Goal: Task Accomplishment & Management: Manage account settings

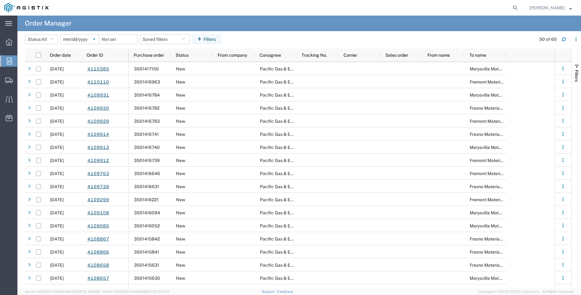
click at [97, 39] on svg-icon at bounding box center [94, 39] width 9 height 9
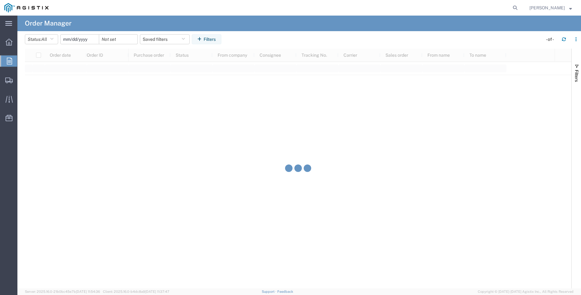
click at [81, 38] on input "date" at bounding box center [80, 39] width 38 height 9
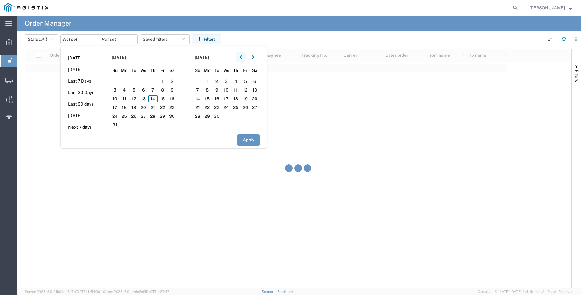
click at [242, 55] on icon "button" at bounding box center [241, 57] width 2 height 4
click at [135, 98] on span "15" at bounding box center [134, 98] width 10 height 7
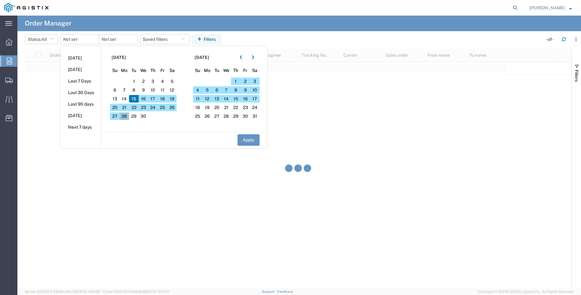
click at [124, 118] on span "28" at bounding box center [125, 115] width 10 height 7
click at [246, 143] on button "Apply" at bounding box center [249, 140] width 22 height 12
type input "2025-04-15"
type input "[DATE]"
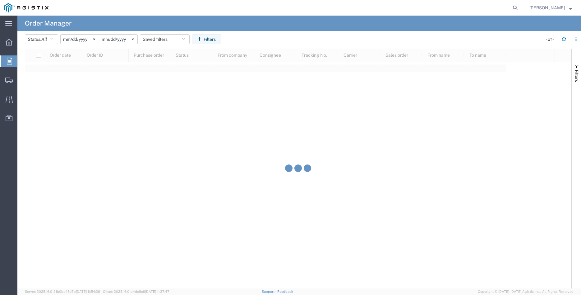
click at [9, 134] on div "Overview Orders Shipments Shipment Manager Create Shipment Create from Template…" at bounding box center [8, 83] width 17 height 104
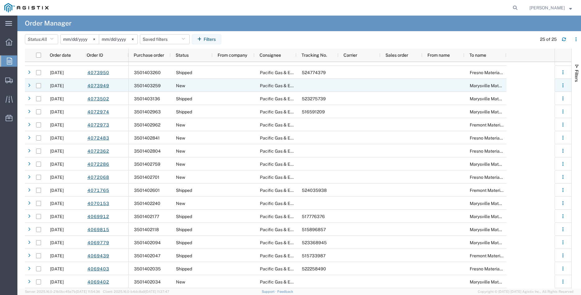
scroll to position [100, 0]
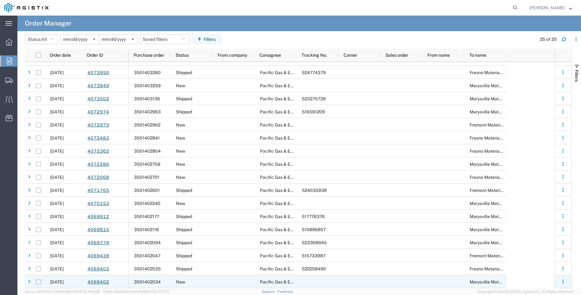
click at [38, 282] on input "Press Space to toggle row selection (unchecked)" at bounding box center [38, 281] width 5 height 5
checkbox input "true"
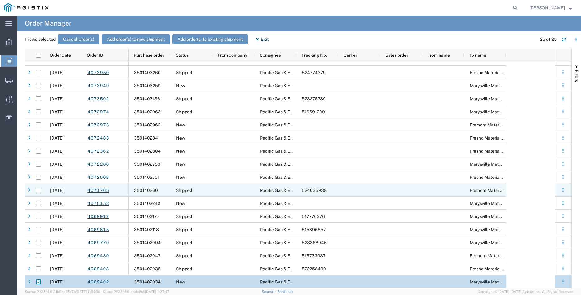
scroll to position [0, 0]
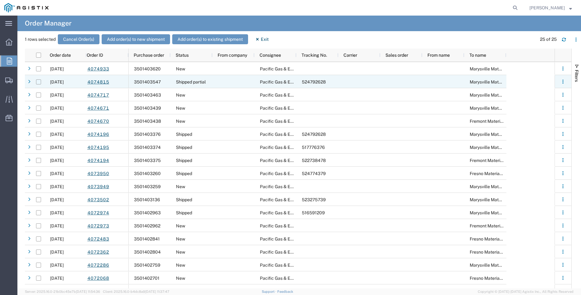
click at [39, 82] on input "Press Space to toggle row selection (unchecked)" at bounding box center [38, 81] width 5 height 5
checkbox input "true"
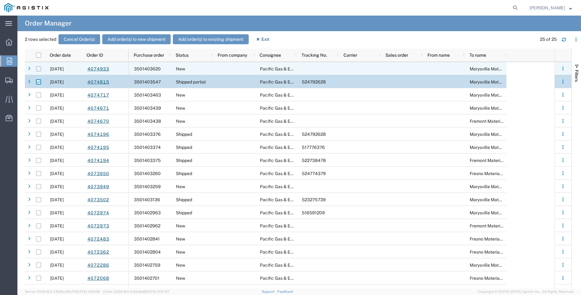
click at [39, 70] on input "Press Space to toggle row selection (unchecked)" at bounding box center [38, 68] width 5 height 5
checkbox input "true"
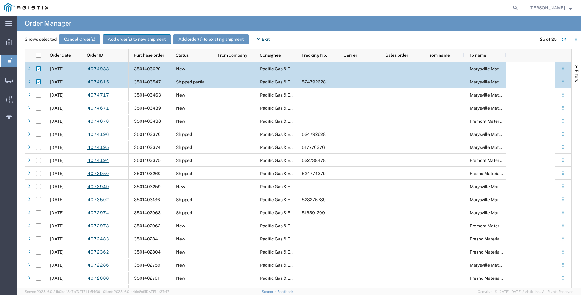
click at [143, 37] on button "Add order(s) to new shipment" at bounding box center [137, 39] width 68 height 10
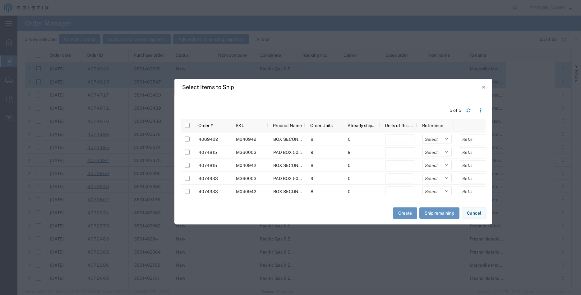
drag, startPoint x: 210, startPoint y: 79, endPoint x: 252, endPoint y: 83, distance: 42.8
click at [252, 83] on div "Select Items to Ship" at bounding box center [333, 87] width 318 height 16
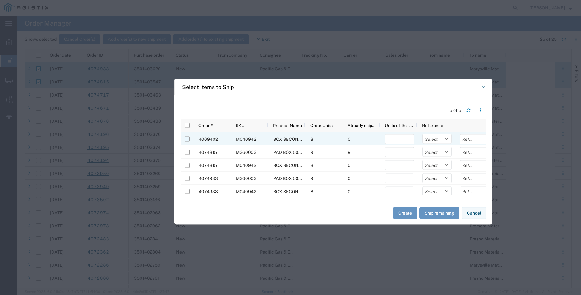
click at [188, 140] on input "Press Space to toggle row selection (unchecked)" at bounding box center [187, 138] width 5 height 5
checkbox input "true"
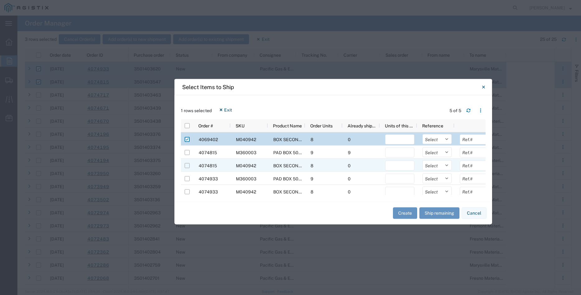
click at [186, 166] on input "Press Space to toggle row selection (unchecked)" at bounding box center [187, 165] width 5 height 5
checkbox input "true"
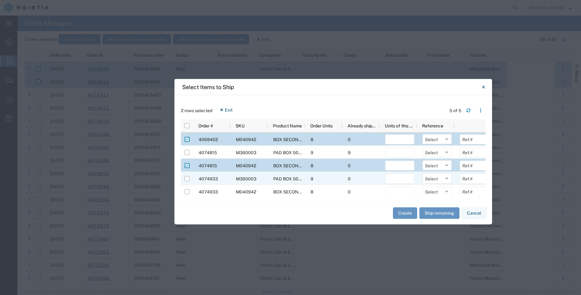
click at [189, 182] on div at bounding box center [187, 178] width 5 height 13
click at [188, 179] on input "Press Space to toggle row selection (unchecked)" at bounding box center [187, 178] width 5 height 5
checkbox input "true"
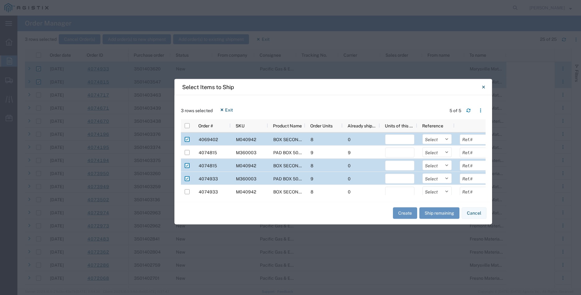
scroll to position [3, 0]
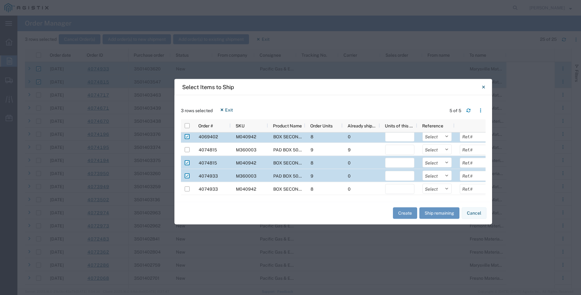
click at [187, 190] on div at bounding box center [336, 192] width 311 height 5
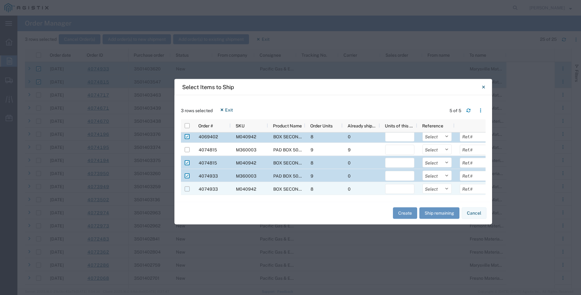
click at [188, 189] on input "Press Space to toggle row selection (unchecked)" at bounding box center [187, 188] width 5 height 5
checkbox input "true"
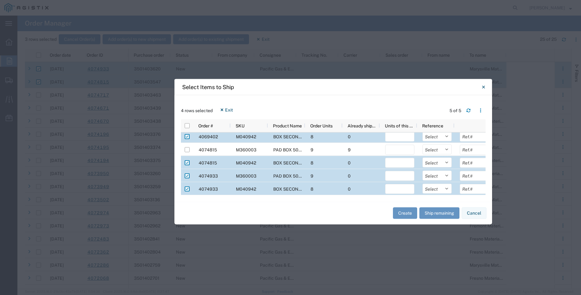
scroll to position [0, 0]
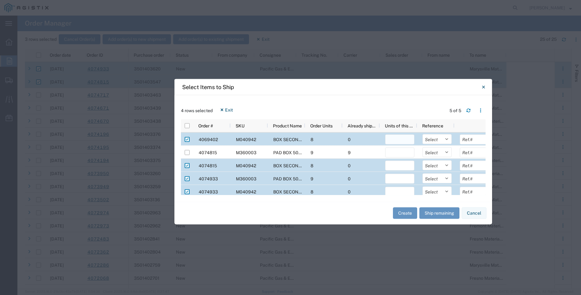
click at [389, 139] on input "number" at bounding box center [399, 139] width 29 height 10
type input "8"
click at [423, 134] on select "Select Purchase Order Delivery Number" at bounding box center [437, 139] width 29 height 10
select select "PURCHORD"
click option "Purchase Order" at bounding box center [0, 0] width 0 height 0
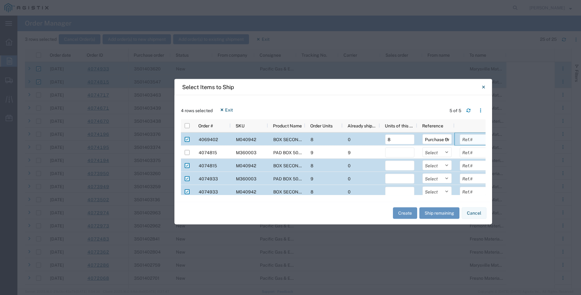
click at [464, 139] on input "text" at bounding box center [474, 139] width 29 height 10
type input "4123.04"
click at [396, 167] on input "number" at bounding box center [399, 165] width 29 height 10
type input "8"
click at [396, 184] on div "4074933 M360003 PAD BOX 50" X 52" X 18" 3-WIRE XFMR 9 0 Select Purchase Order D…" at bounding box center [336, 177] width 311 height 13
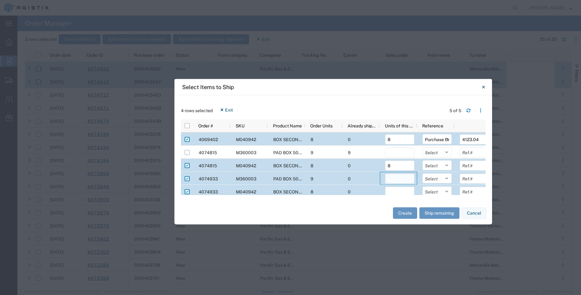
click at [397, 180] on input "number" at bounding box center [399, 178] width 29 height 10
type input "9"
click at [397, 189] on input "number" at bounding box center [399, 191] width 29 height 10
type input "8"
click at [423, 160] on select "Select Purchase Order Delivery Number" at bounding box center [437, 165] width 29 height 10
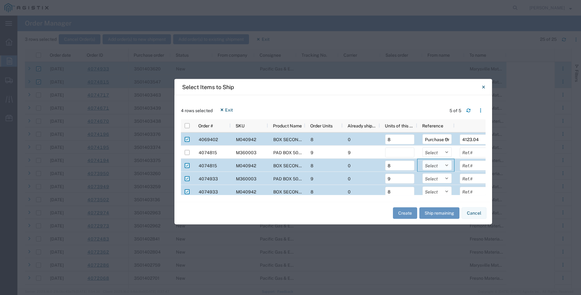
select select "PURCHORD"
click option "Purchase Order" at bounding box center [0, 0] width 0 height 0
click at [423, 173] on select "Select Purchase Order Delivery Number" at bounding box center [437, 178] width 29 height 10
select select "PURCHORD"
click option "Purchase Order" at bounding box center [0, 0] width 0 height 0
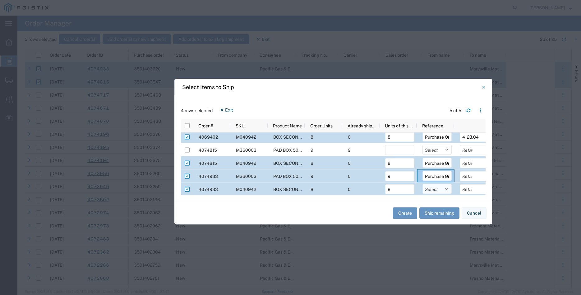
scroll to position [3, 0]
click at [423, 183] on select "Select Purchase Order Delivery Number" at bounding box center [437, 188] width 29 height 10
select select "PURCHORD"
click option "Purchase Order" at bounding box center [0, 0] width 0 height 0
click at [467, 165] on input "text" at bounding box center [474, 162] width 29 height 10
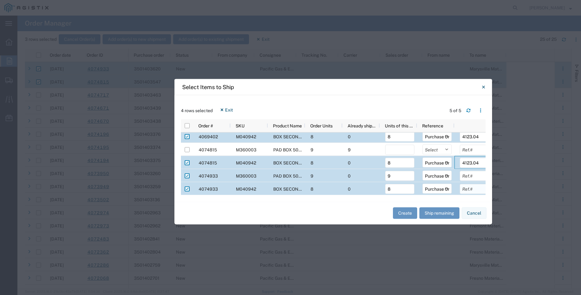
type input "4123.04"
click at [465, 187] on input "text" at bounding box center [474, 188] width 29 height 10
type input "4123.04"
click at [471, 176] on input "text" at bounding box center [474, 175] width 29 height 10
type input "6465.24"
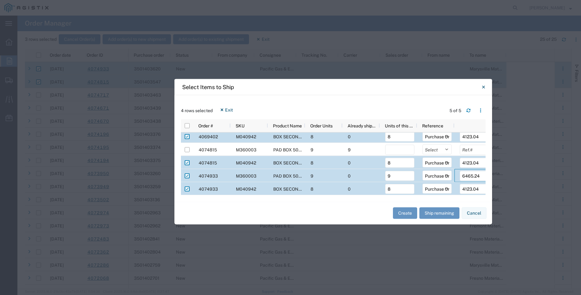
click at [379, 198] on div "4 rows selected Exit 5 of 5 Press SPACE to deselect this row Order # SKU Produc…" at bounding box center [333, 148] width 318 height 106
click at [372, 187] on div "0" at bounding box center [361, 188] width 37 height 13
click at [370, 208] on div "Create Ship remaining Cancel" at bounding box center [333, 212] width 318 height 23
click at [408, 214] on button "Create" at bounding box center [405, 213] width 24 height 12
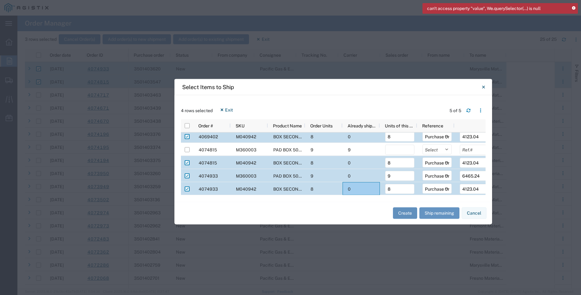
click at [407, 211] on button "Create" at bounding box center [405, 213] width 24 height 12
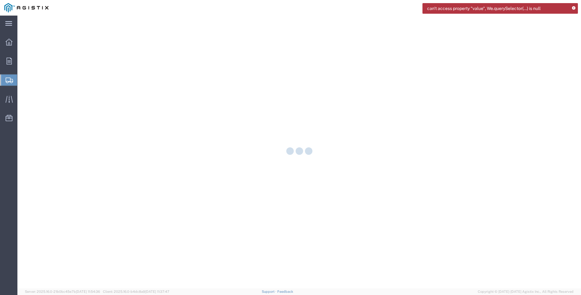
click at [574, 8] on icon at bounding box center [573, 8] width 3 height 3
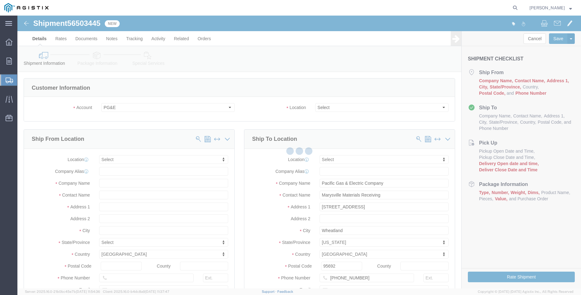
select select
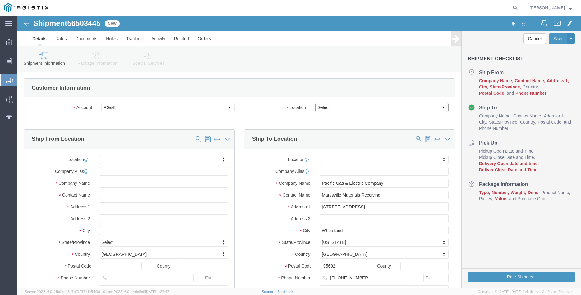
click select "Select All Others [GEOGRAPHIC_DATA] [GEOGRAPHIC_DATA] [GEOGRAPHIC_DATA] [GEOGRA…"
select select "19996"
click option "Wheatland [GEOGRAPHIC_DATA]"
click label "Location"
click div "Location My Profile Location (OBSOLETE) BURNEY SC - GC TRAILER (OBSOLETE) BURNE…"
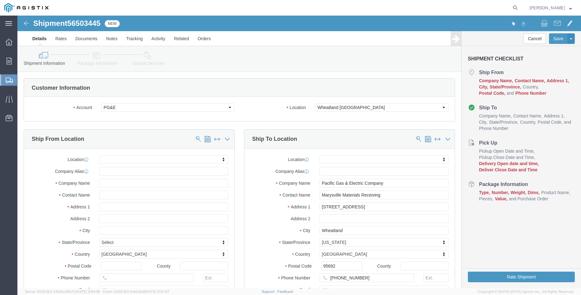
click body "Shipment 56503445 New Details Rates Documents Notes Tracking Activity Related O…"
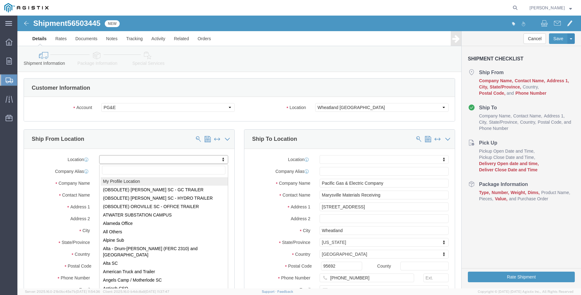
select select "MYPROFILE"
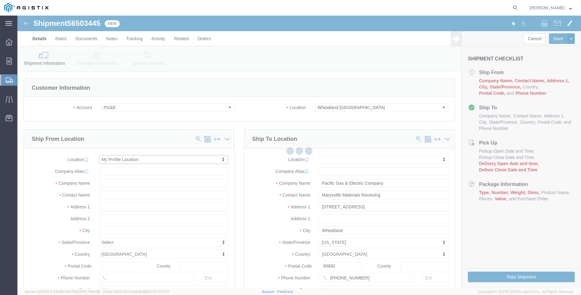
type input "305 [PERSON_NAME] DANCER DR"
type input "95377"
type input "[PHONE_NUMBER]"
type input "[PERSON_NAME][EMAIL_ADDRESS][DOMAIN_NAME]"
checkbox input "true"
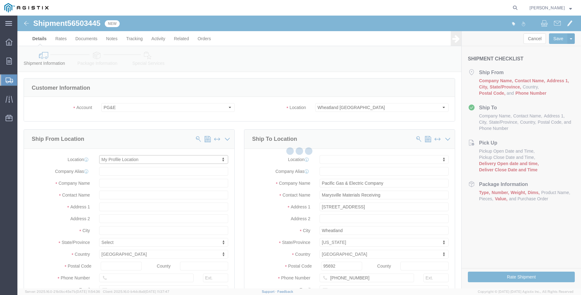
type input "[PERSON_NAME] Iron Works Inc"
type input "[PERSON_NAME]"
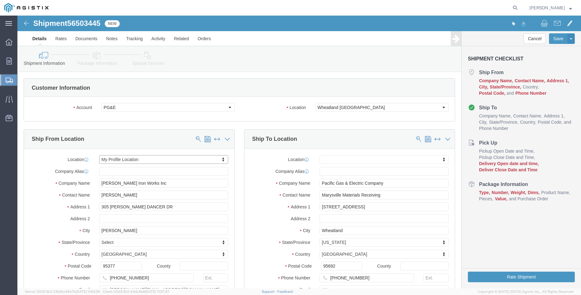
select select "CA"
click div "Ship To Location Location My Profile Location (OBSOLETE) [GEOGRAPHIC_DATA] SC -…"
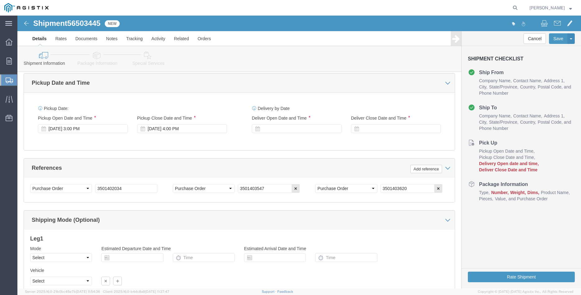
scroll to position [349, 0]
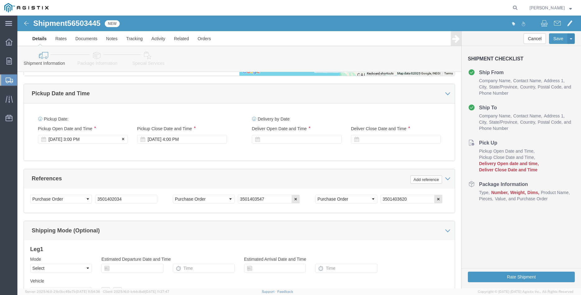
click div "Aug 14 2025 3:00 PM"
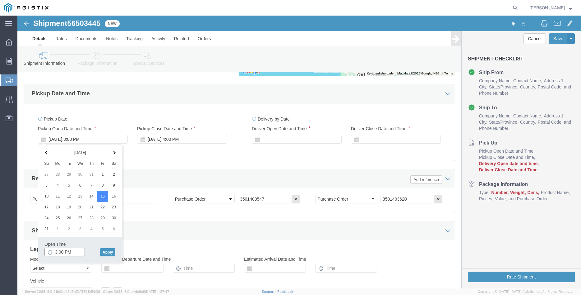
click input "3:00 PM"
type input "8:00 AM"
click button "Apply"
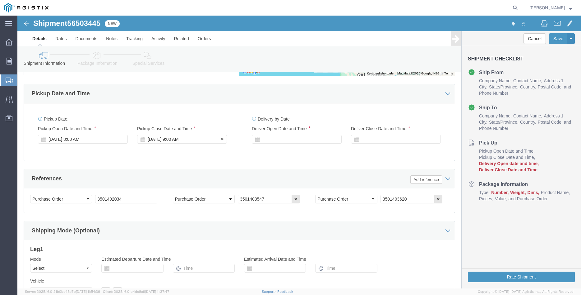
click div "[DATE] 9:00 AM"
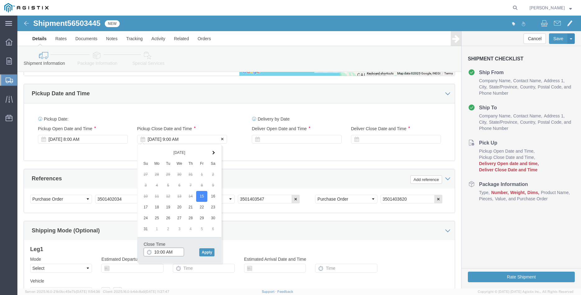
type input "10:00 AM"
click button "Apply"
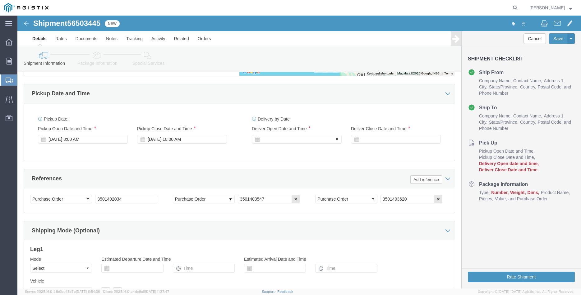
click div
click button "Apply"
click div
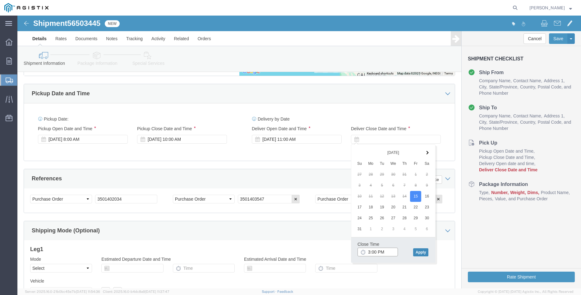
type input "3:00 PM"
click button "Apply"
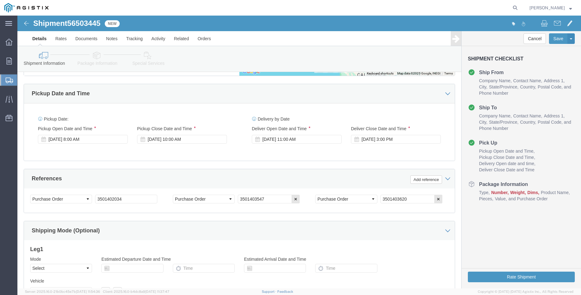
click div "Please fix the following errors Customer Information Account Select Madruga Iro…"
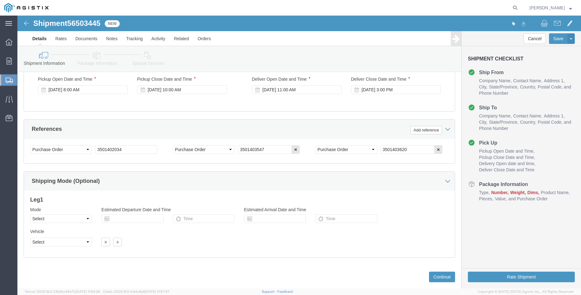
scroll to position [411, 0]
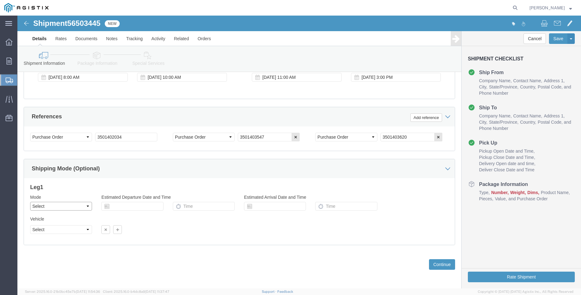
click select "Select Air Less than Truckload Multi-Leg Ocean Freight Rail Small Parcel Truckl…"
select select "TL"
click option "Truckload"
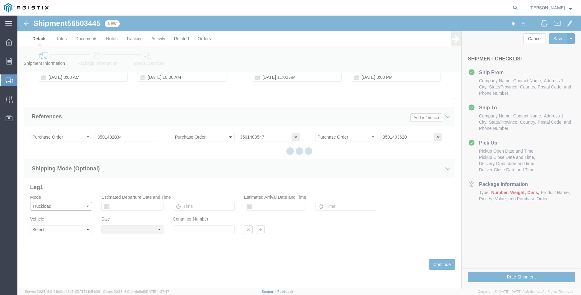
select select
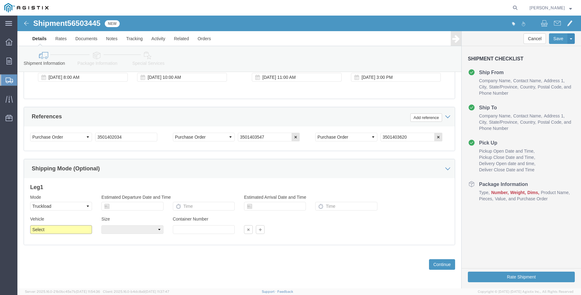
click select "Select 1-Ton (PSS) 10 Wheel 10 Yard Dump Truck 20 Yard Dump Truck Bobtail Botto…"
select select "FLBD"
click option "Flat Bed"
click select "Select 35 Feet 20 Feet 28 Feet 53 Feet 40 Feet 48 Feet"
select select "40FT"
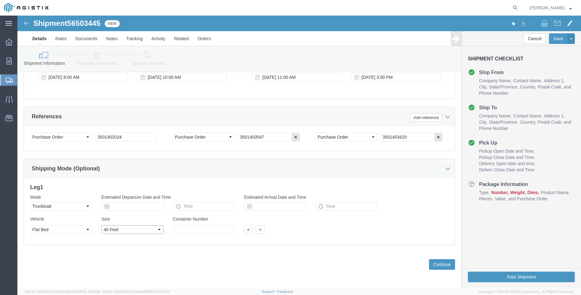
click option "40 Feet"
click div "Previous Continue"
click button "Continue"
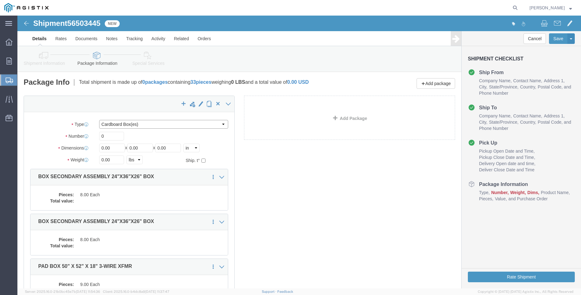
click select "Select Bulk Bundle(s) Cardboard Box(es) Carton(s) Crate(s) Drum(s) (Fiberboard)…"
select select "PONS"
click option "Pallet(s) Oversized (Not Stackable)"
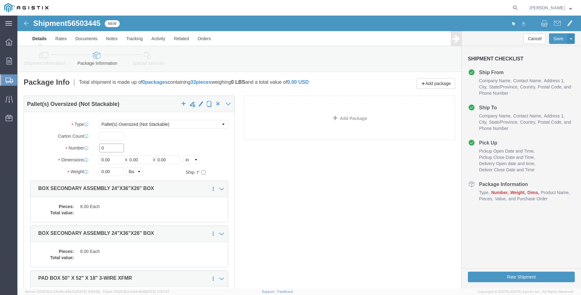
click input "0"
type input "15"
type input "64"
type input "66"
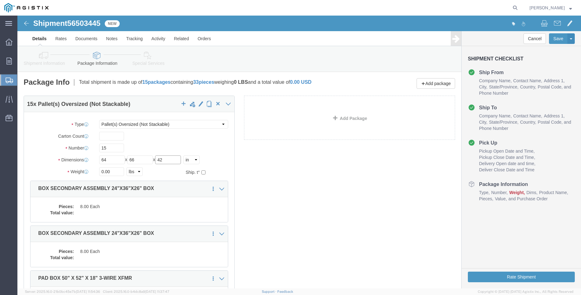
type input "42"
click input "0.00"
type input "12900"
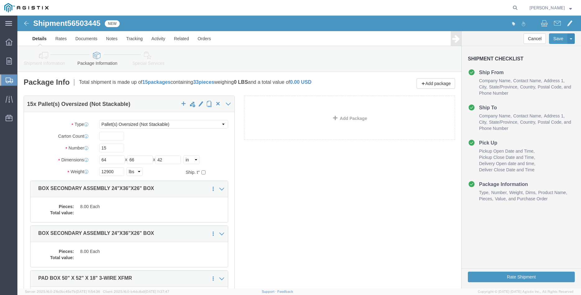
click label "Number"
click dd "8.00 Each"
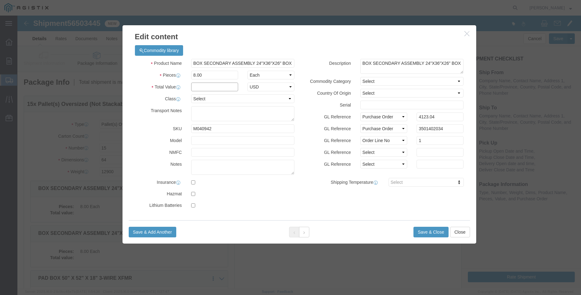
click input "text"
type input "4123.04"
click select "Select 50 55 60 65 70 85 92.5 100 125 175 250 300 400"
select select "100"
click option "100"
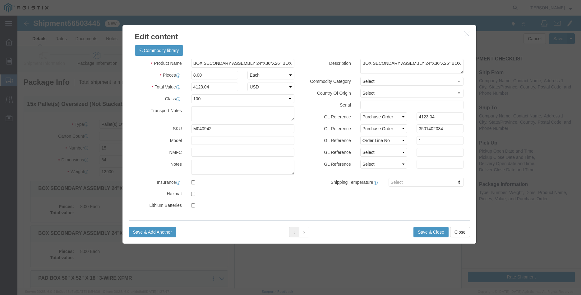
click div "GL Reference Select Account Type Activity ID Airline Appointment Number ASN Bat…"
click button "Save & Close"
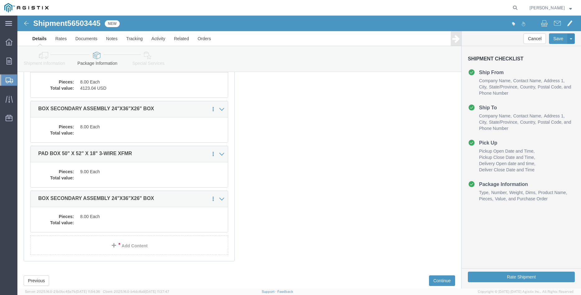
scroll to position [127, 0]
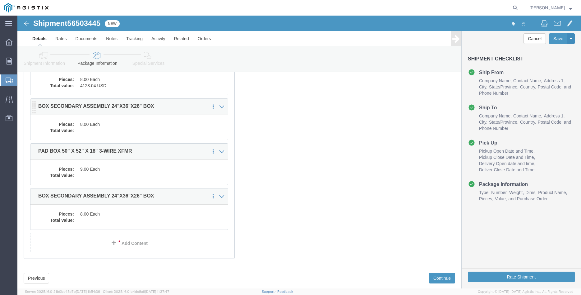
click dd "8.00 Each"
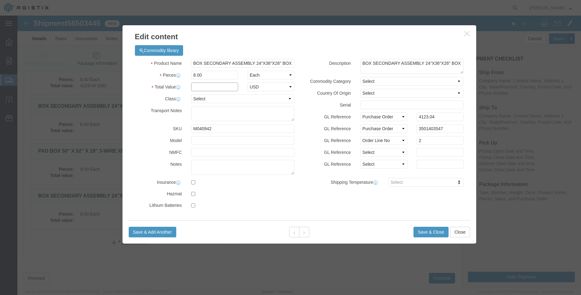
click input "text"
type input "4123.04"
click select "Select 50 55 60 65 70 85 92.5 100 125 175 250 300 400"
select select "100"
click option "100"
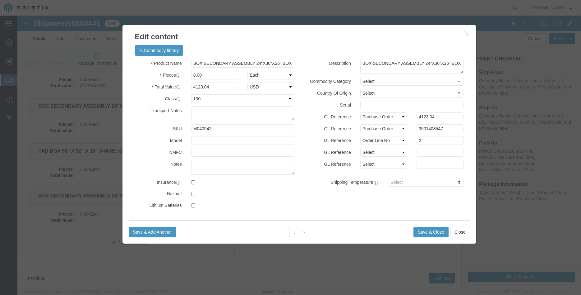
click label "GL Reference"
click button "Save & Close"
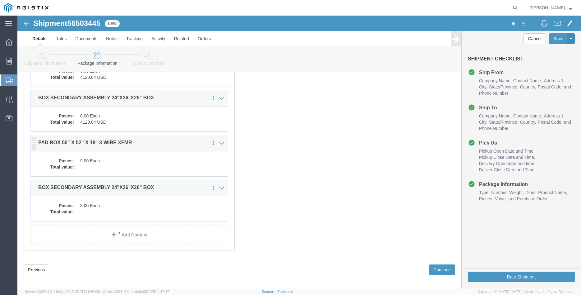
scroll to position [141, 0]
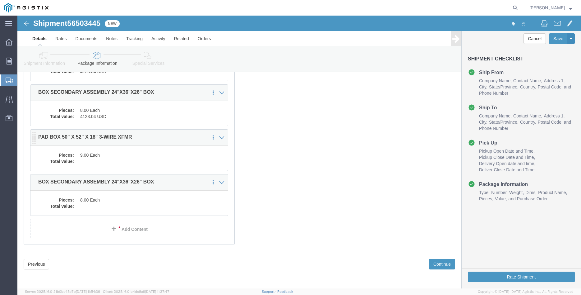
click dd "9.00 Each"
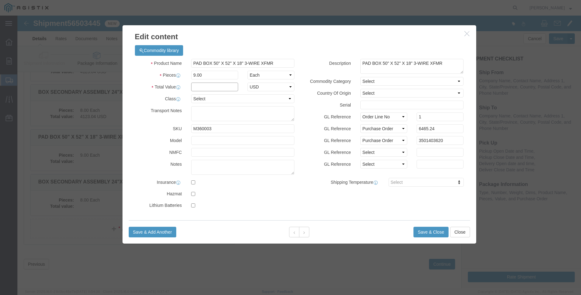
click input "text"
type input "6465.24"
click select "Select 50 55 60 65 70 85 92.5 100 125 175 250 300 400"
select select "100"
click option "100"
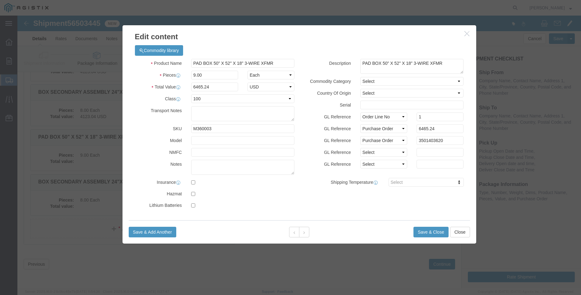
click label "GL Reference"
click button "Save & Close"
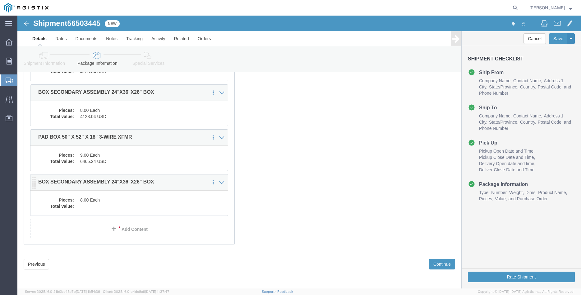
click dd "8.00 Each"
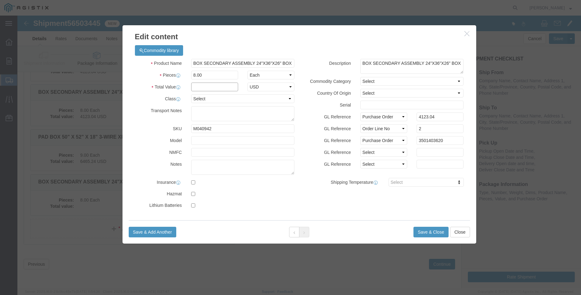
click input "text"
type input "4123.04"
click select "Select 50 55 60 65 70 85 92.5 100 125 175 250 300 400"
select select "100"
click option "100"
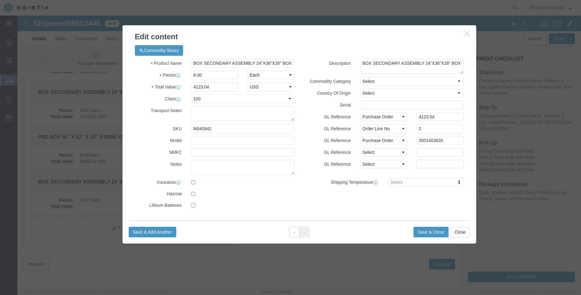
click div "GL Reference Select Account Type Activity ID Airline Appointment Number ASN Bat…"
click label "GL Reference"
click button "Save & Close"
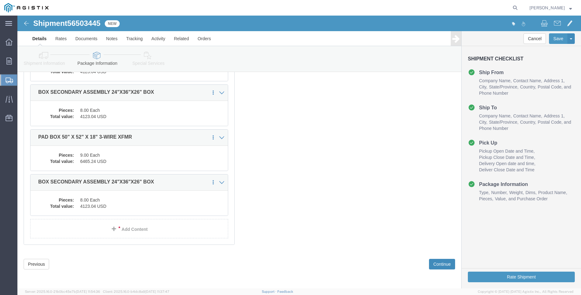
click button "Continue"
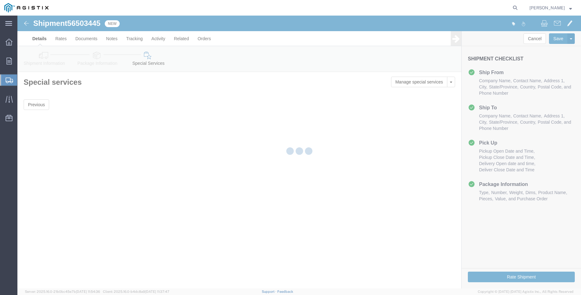
scroll to position [0, 0]
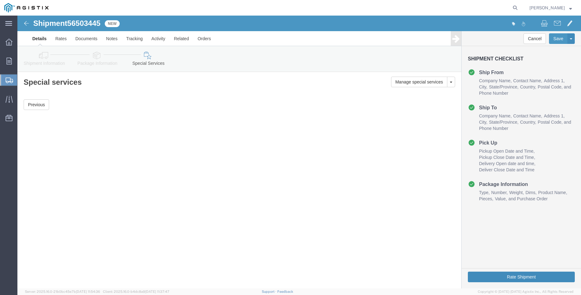
click button "Rate Shipment"
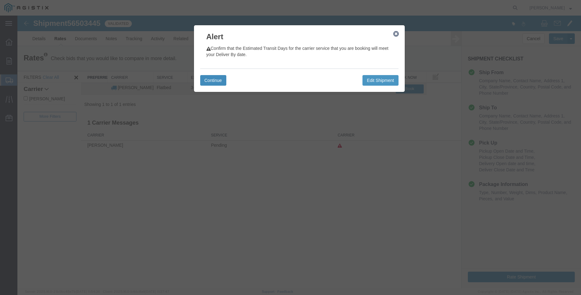
click at [209, 78] on button "Continue" at bounding box center [213, 80] width 26 height 11
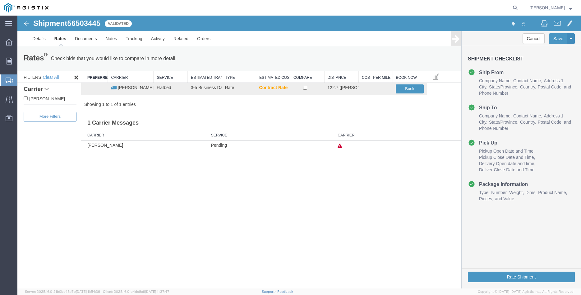
click at [46, 97] on label "[PERSON_NAME]" at bounding box center [50, 98] width 53 height 7
click at [28, 97] on input "[PERSON_NAME]" at bounding box center [26, 98] width 4 height 4
checkbox input "true"
click at [305, 88] on input "checkbox" at bounding box center [305, 88] width 4 height 4
checkbox input "true"
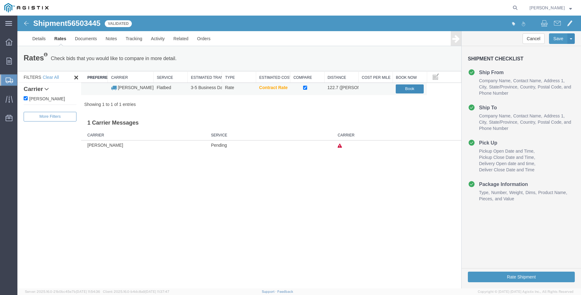
click at [408, 89] on button "Book" at bounding box center [410, 88] width 28 height 9
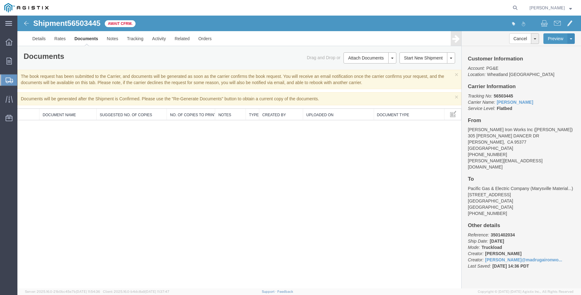
click at [172, 204] on div "Shipment 56503445 0 of 0 Await Cfrm. Details Rates Documents Notes Tracking Act…" at bounding box center [299, 152] width 564 height 272
click at [10, 62] on icon at bounding box center [9, 61] width 5 height 7
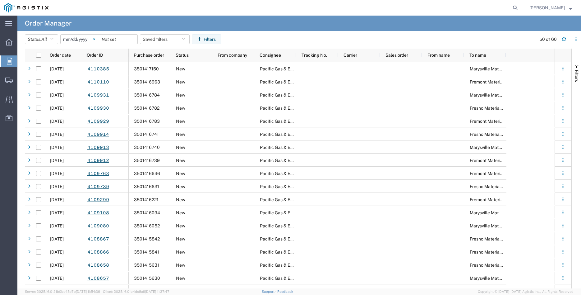
click at [99, 40] on svg-icon at bounding box center [94, 39] width 9 height 9
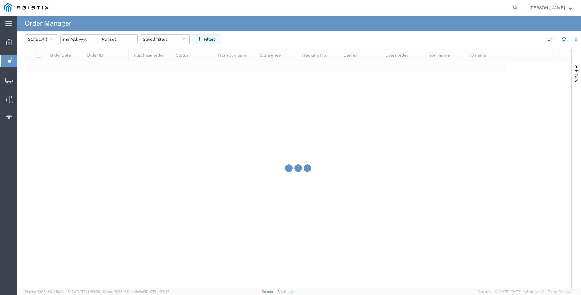
click at [84, 39] on input "date" at bounding box center [80, 39] width 38 height 9
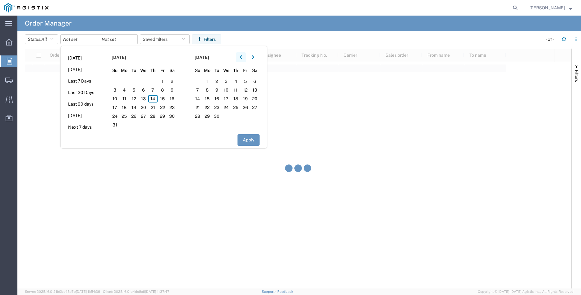
click at [242, 59] on icon "button" at bounding box center [241, 57] width 2 height 4
click at [126, 116] on span "28" at bounding box center [125, 115] width 10 height 7
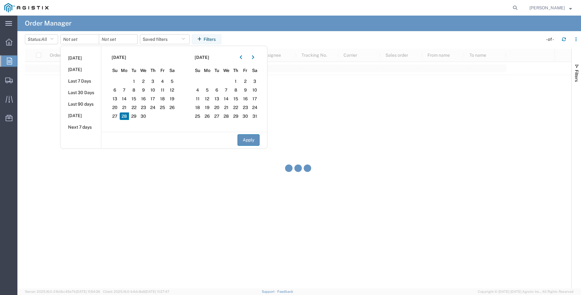
click at [249, 140] on button "Apply" at bounding box center [249, 140] width 22 height 12
type input "[DATE]"
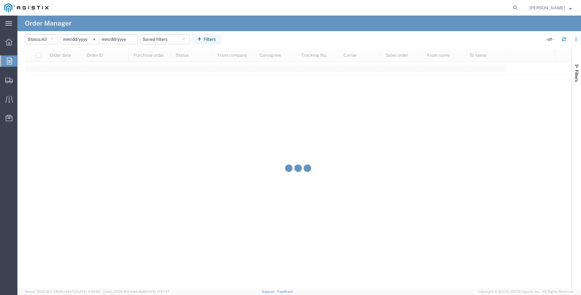
click at [119, 40] on input "date" at bounding box center [118, 39] width 38 height 9
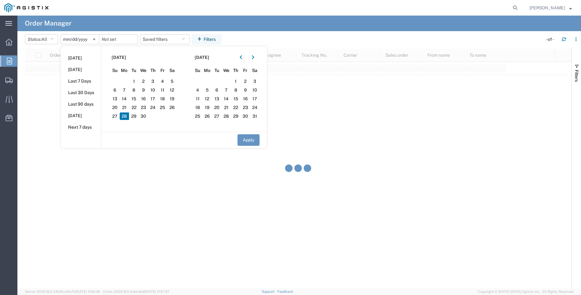
click at [128, 115] on span "28" at bounding box center [125, 115] width 10 height 7
click at [250, 141] on button "Apply" at bounding box center [249, 140] width 22 height 12
type input "[DATE]"
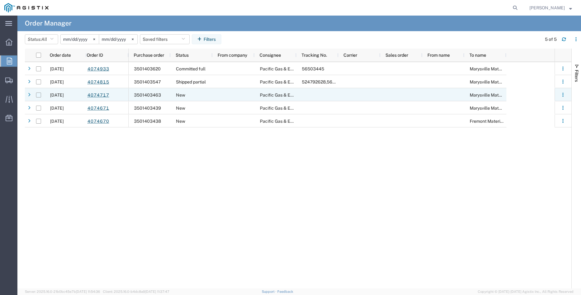
click at [39, 95] on input "Press Space to toggle row selection (unchecked)" at bounding box center [38, 94] width 5 height 5
checkbox input "true"
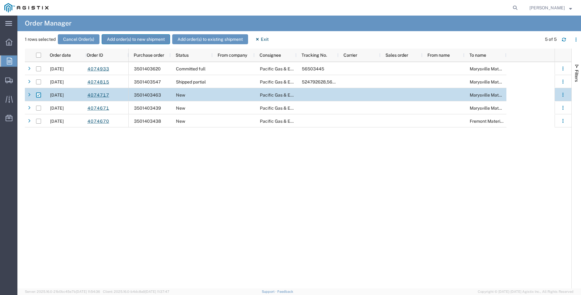
click at [140, 38] on button "Add order(s) to new shipment" at bounding box center [136, 39] width 68 height 10
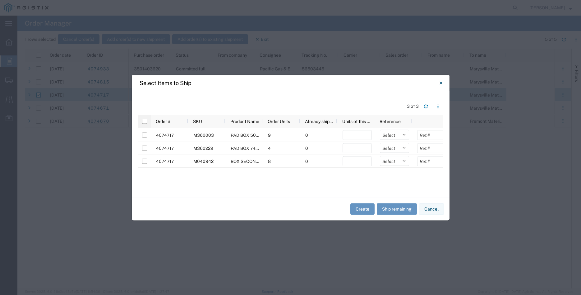
click at [145, 118] on div at bounding box center [144, 120] width 12 height 13
click at [145, 121] on input "checkbox" at bounding box center [144, 120] width 5 height 5
checkbox input "true"
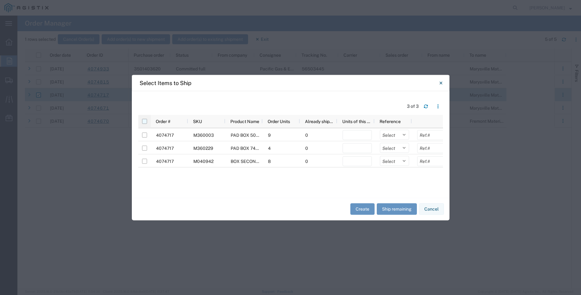
checkbox input "true"
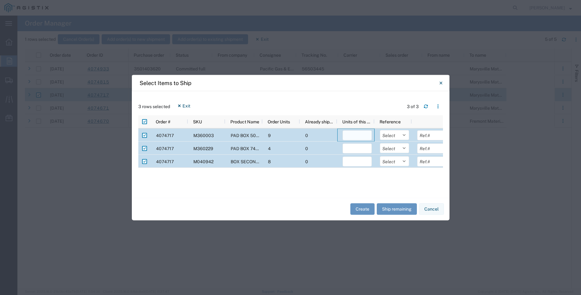
click at [353, 135] on input "number" at bounding box center [357, 135] width 29 height 10
type input "9"
click at [380, 130] on select "Select Purchase Order Delivery Number" at bounding box center [394, 135] width 29 height 10
select select "PURCHORD"
click option "Purchase Order" at bounding box center [0, 0] width 0 height 0
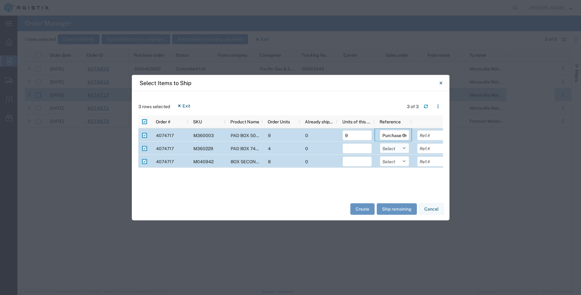
click at [380, 143] on select "Select Purchase Order Delivery Number" at bounding box center [394, 148] width 29 height 10
select select "PURCHORD"
click option "Purchase Order" at bounding box center [0, 0] width 0 height 0
click at [380, 156] on select "Select Purchase Order Delivery Number" at bounding box center [394, 161] width 29 height 10
select select "PURCHORD"
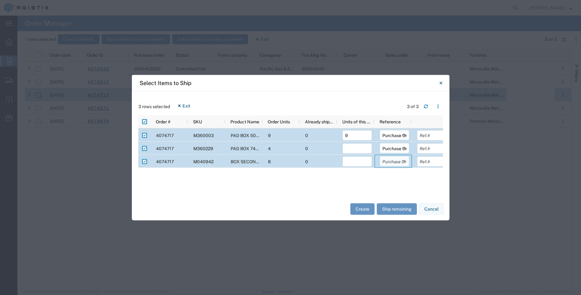
click option "Purchase Order" at bounding box center [0, 0] width 0 height 0
click at [353, 148] on input "number" at bounding box center [357, 148] width 29 height 10
type input "4"
click at [354, 163] on input "number" at bounding box center [357, 161] width 29 height 10
type input "8"
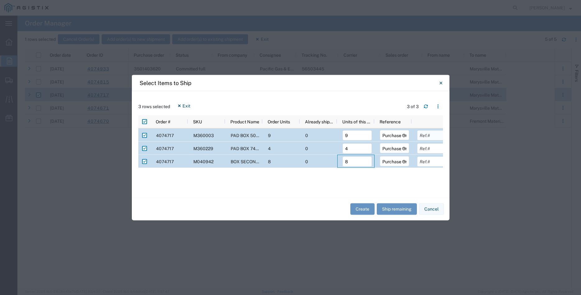
click at [428, 136] on input "text" at bounding box center [431, 135] width 29 height 10
type input "6465.24"
click at [428, 147] on input "text" at bounding box center [431, 148] width 29 height 10
type input "7837.52"
click at [426, 161] on input "text" at bounding box center [431, 161] width 29 height 10
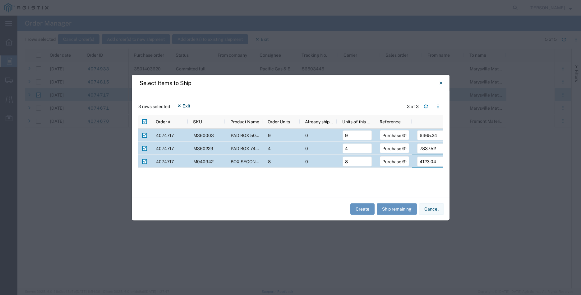
type input "4123.04"
click at [425, 180] on div "4074717 M360003 PAD BOX 50" X 52" X 18" 3-WIRE XFMR 9 0 9 Select Purchase Order…" at bounding box center [290, 159] width 305 height 63
click at [362, 210] on button "Create" at bounding box center [362, 209] width 24 height 12
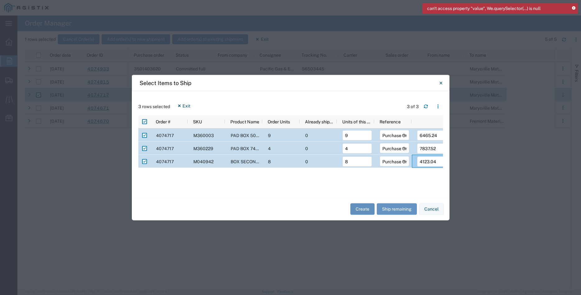
click at [356, 208] on button "Create" at bounding box center [362, 209] width 24 height 12
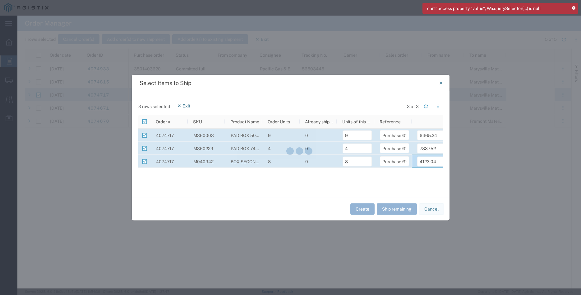
click at [574, 8] on icon at bounding box center [573, 8] width 3 height 3
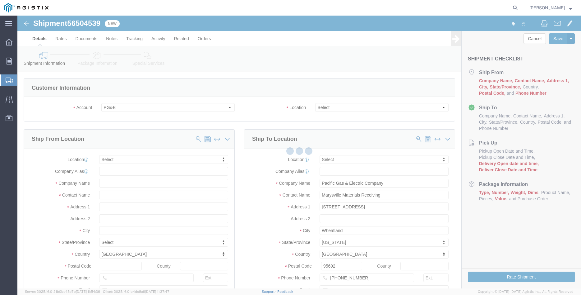
select select
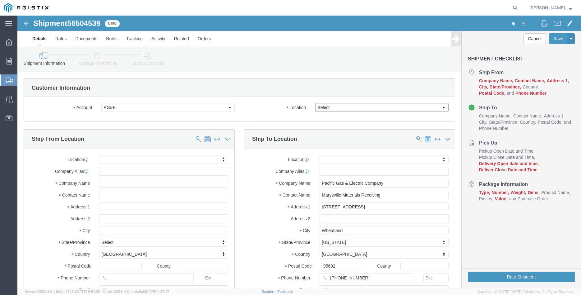
click select "Select All Others [GEOGRAPHIC_DATA] [GEOGRAPHIC_DATA] [GEOGRAPHIC_DATA] [GEOGRA…"
select select "19996"
click option "Wheatland [GEOGRAPHIC_DATA]"
click div "Location Select All Others [GEOGRAPHIC_DATA] [GEOGRAPHIC_DATA] [GEOGRAPHIC_DATA…"
click body "Shipment 56504539 New Details Rates Documents Notes Tracking Activity Related O…"
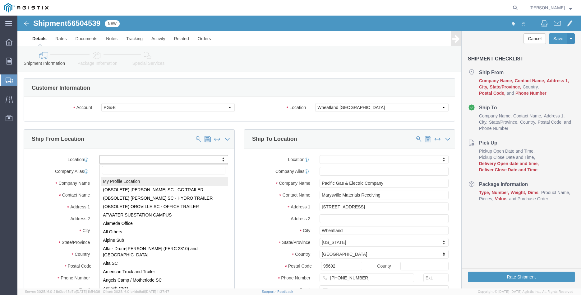
select select "MYPROFILE"
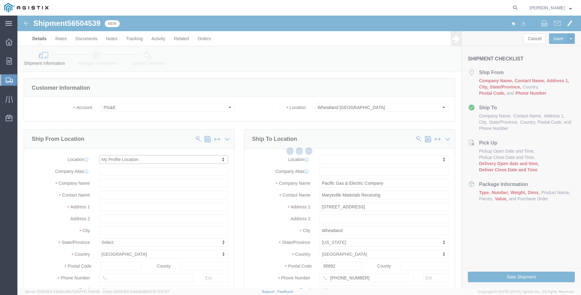
type input "305 [PERSON_NAME] DANCER DR"
type input "95377"
type input "[PHONE_NUMBER]"
type input "[PERSON_NAME][EMAIL_ADDRESS][DOMAIN_NAME]"
checkbox input "true"
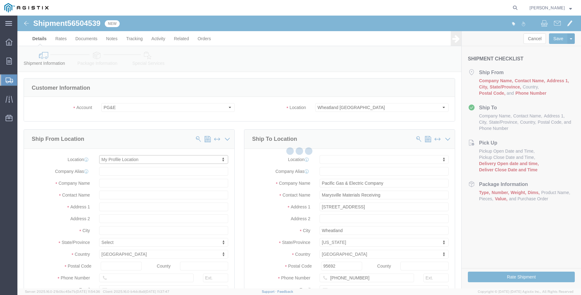
type input "[PERSON_NAME] Iron Works Inc"
type input "[PERSON_NAME]"
select select "CA"
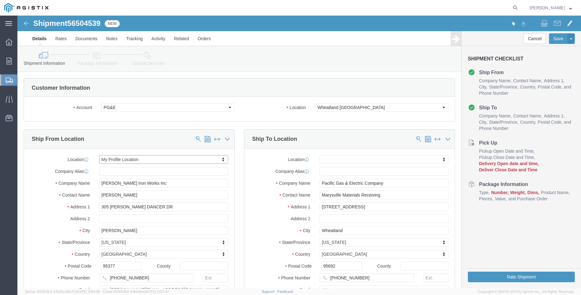
click div "Ship To Location Location My Profile Location (OBSOLETE) [GEOGRAPHIC_DATA] SC -…"
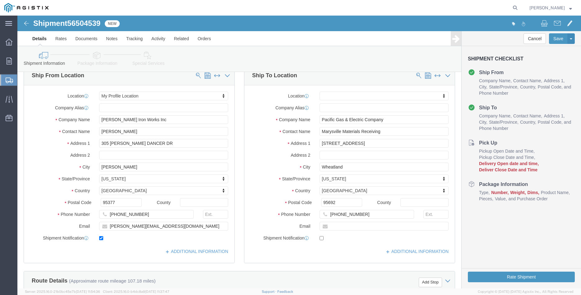
click div "Ship From Location Location My Profile Location My Profile Location (OBSOLETE) …"
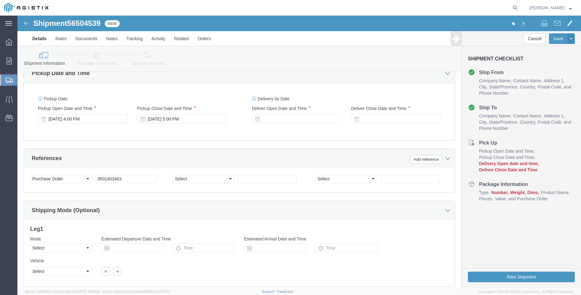
scroll to position [381, 0]
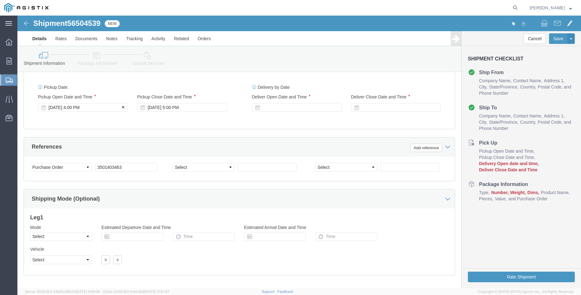
click div "[DATE] 4:00 PM"
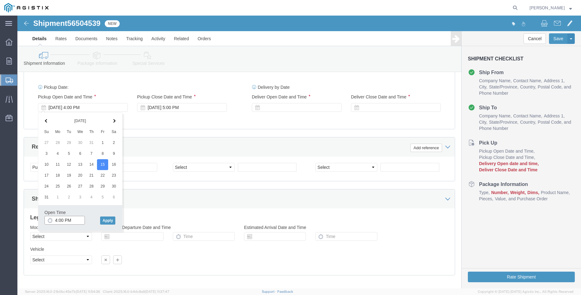
click input "4:00 PM"
type input "8:00 AM"
click button "Apply"
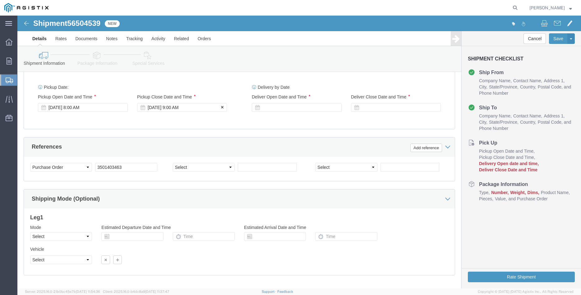
click div "[DATE] 9:00 AM"
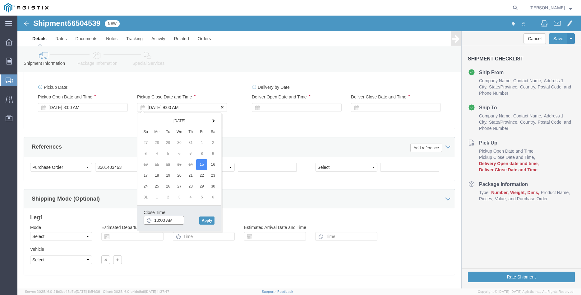
type input "10:00 AM"
click button "Apply"
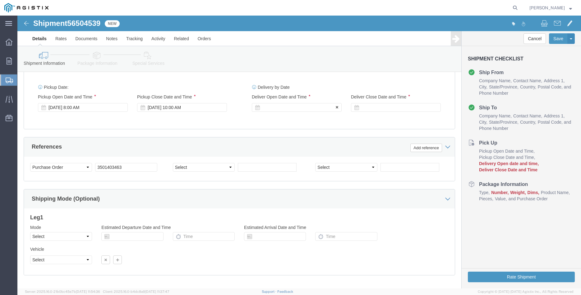
click div
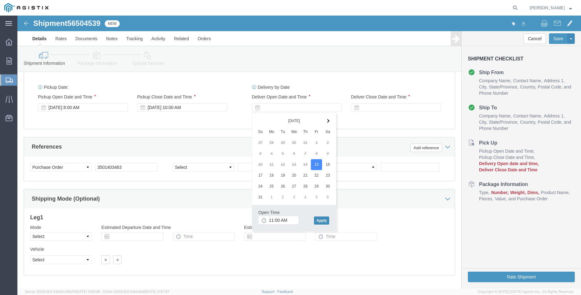
click button "Apply"
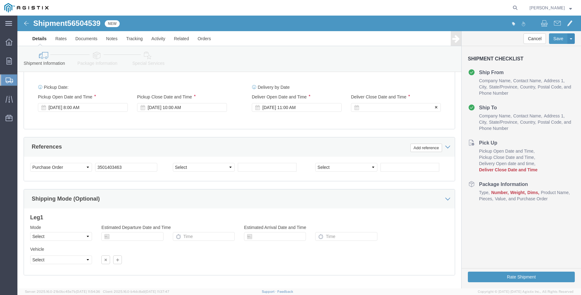
click div
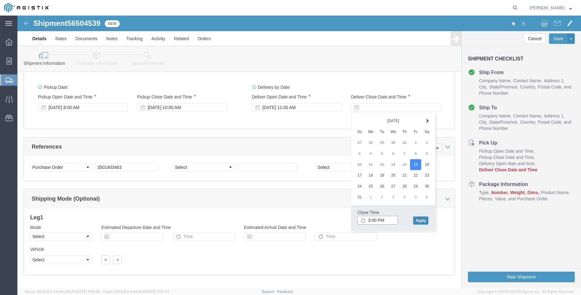
type input "3:00 PM"
click button "Apply"
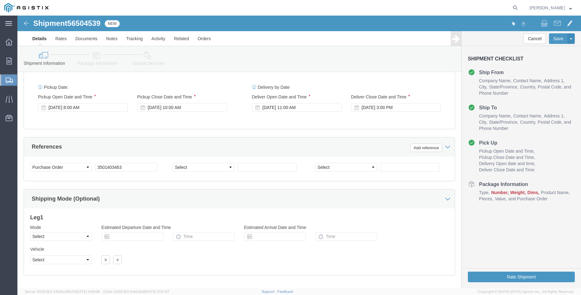
scroll to position [411, 0]
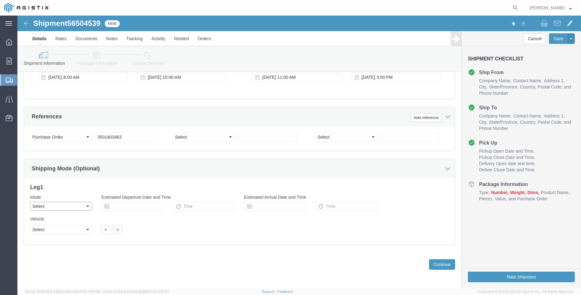
click select "Select Air Less than Truckload Multi-Leg Ocean Freight Rail Small Parcel Truckl…"
select select "TL"
click option "Truckload"
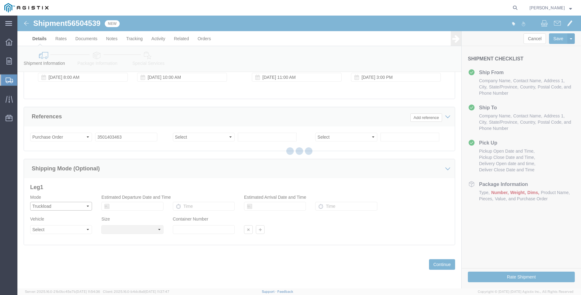
select select
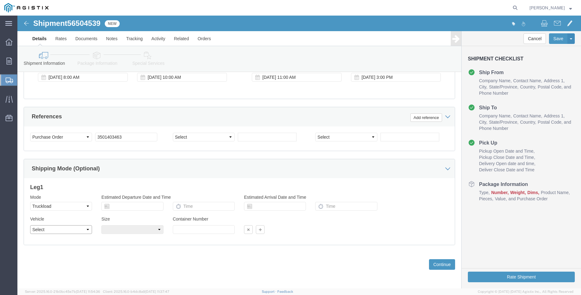
click select "Select 1-Ton (PSS) 10 Wheel 10 Yard Dump Truck 20 Yard Dump Truck Bobtail Botto…"
select select "FLBD"
click option "Flat Bed"
click div "Size Select 35 Feet 20 Feet 28 Feet 53 Feet 40 Feet 48 Feet"
click select "Select 35 Feet 20 Feet 28 Feet 53 Feet 40 Feet 48 Feet"
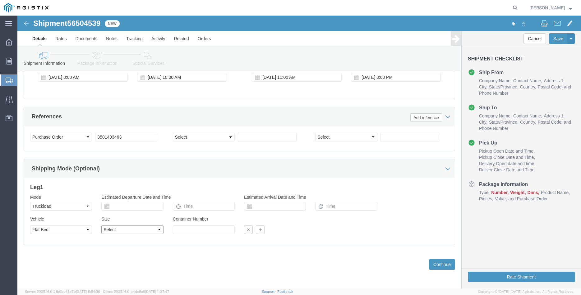
select select "48FT"
click option "48 Feet"
click div "Previous Continue"
click button "Continue"
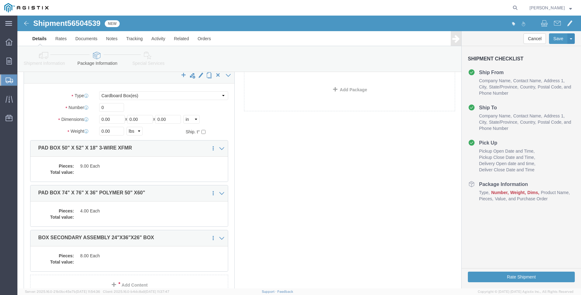
scroll to position [17, 0]
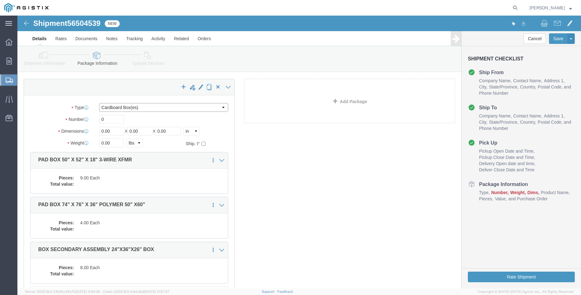
click select "Select Bulk Bundle(s) Cardboard Box(es) Carton(s) Crate(s) Drum(s) (Fiberboard)…"
select select "PONS"
click option "Pallet(s) Oversized (Not Stackable)"
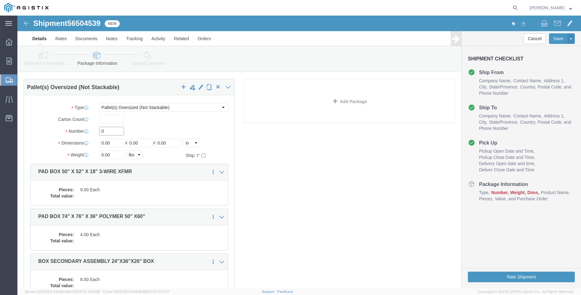
click input "0"
type input "11"
type input "89"
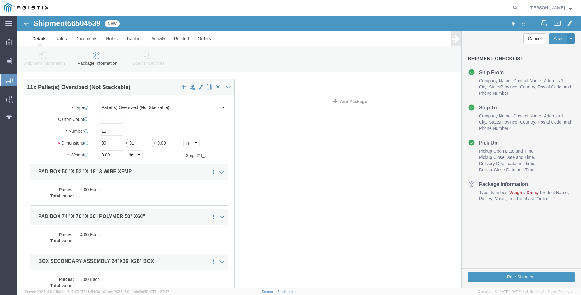
type input "91"
type input "44"
click input "0.00"
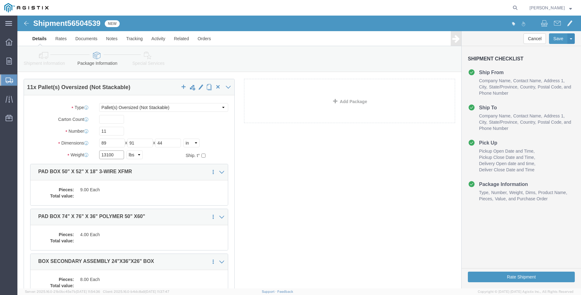
type input "13100"
click label "Number"
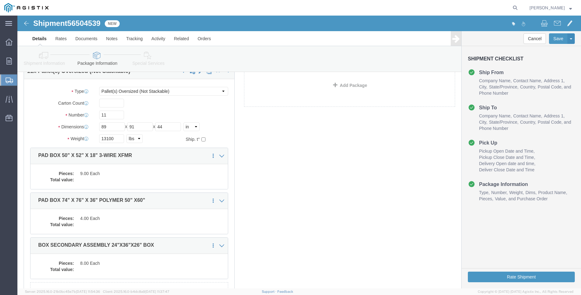
scroll to position [49, 0]
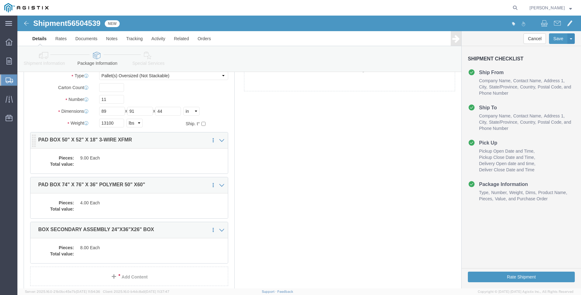
click dd
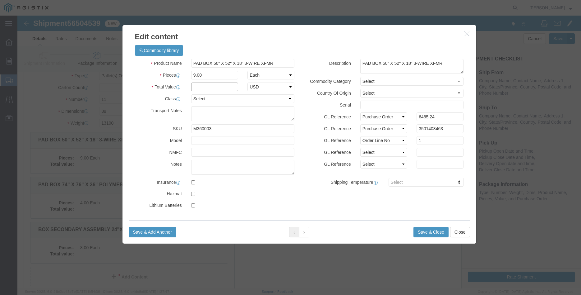
click input "text"
type input "6465.24"
click select "Select 50 55 60 65 70 85 92.5 100 125 175 250 300 400"
select select "100"
click option "100"
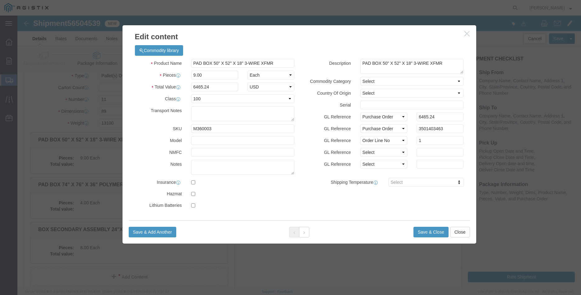
click div "GL Reference Select Account Type Activity ID Airline Appointment Number ASN Bat…"
click button "Save & Close"
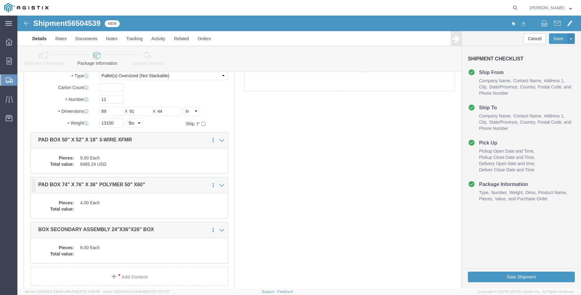
click dd "4.00 Each"
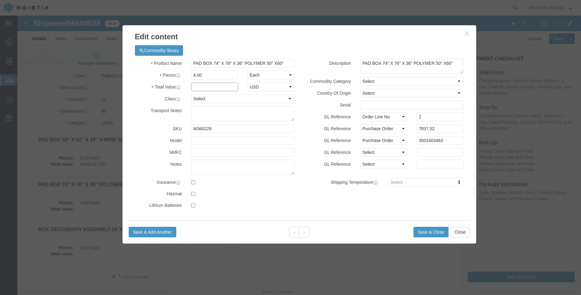
click input "text"
type input "7837.52"
click select "Select 50 55 60 65 70 85 92.5 100 125 175 250 300 400"
select select "100"
click option "100"
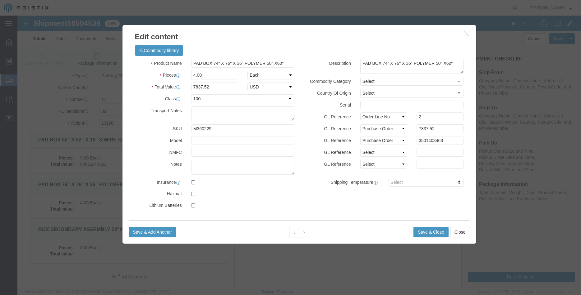
click div "GL Reference Select Account Type Activity ID Airline Appointment Number ASN Bat…"
click button "Save & Close"
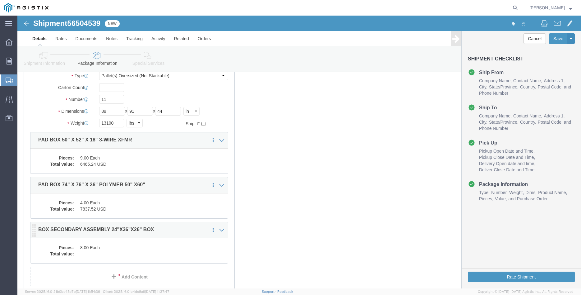
click dd "8.00 Each"
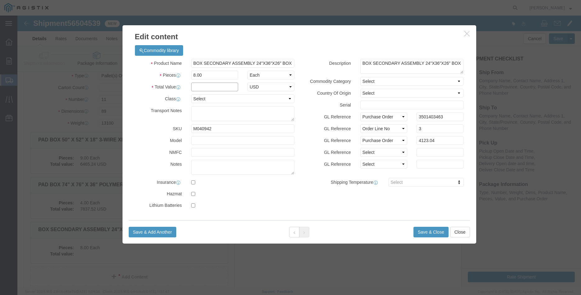
click input "text"
type input "4123.04"
click select "Select 50 55 60 65 70 85 92.5 100 125 175 250 300 400"
select select "100"
click option "100"
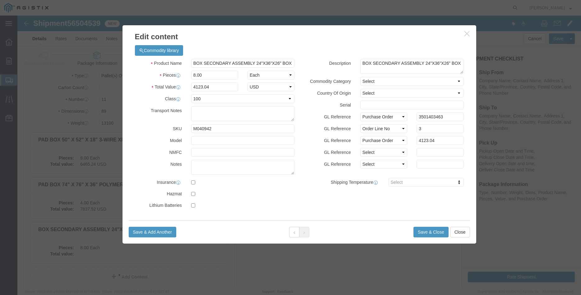
click div "Description BOX SECONDARY ASSEMBLY 24"X36"X26" BOX Commodity Category Select Co…"
click button "Save & Close"
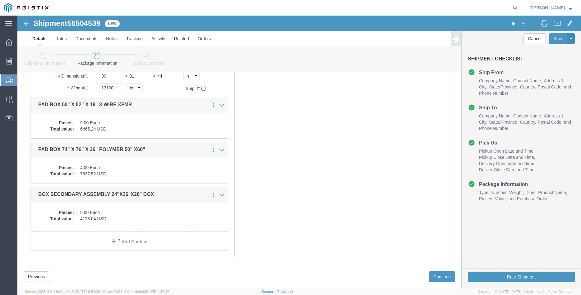
scroll to position [96, 0]
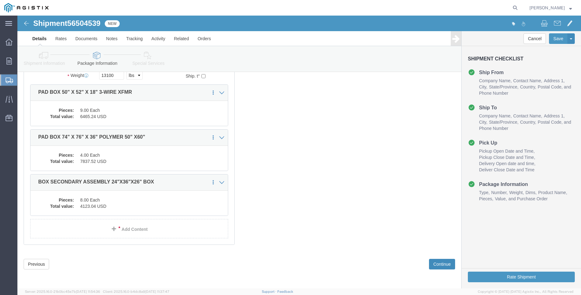
click button "Continue"
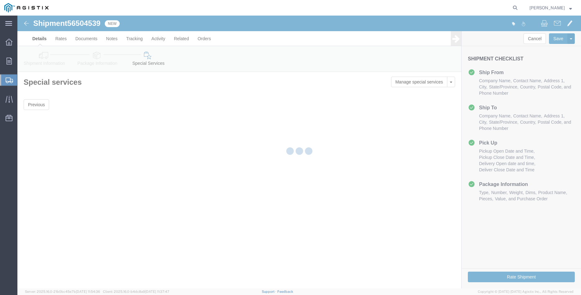
scroll to position [0, 0]
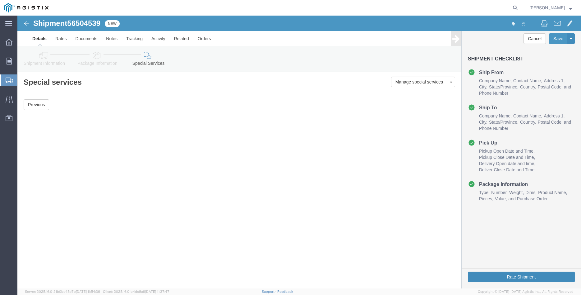
click button "Rate Shipment"
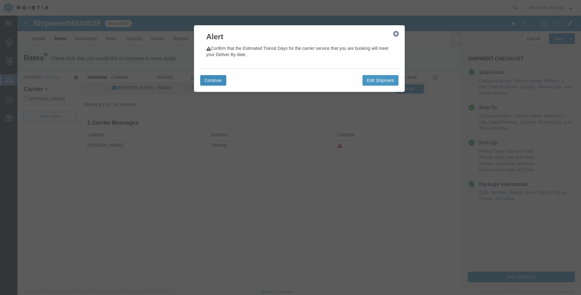
click at [219, 78] on button "Continue" at bounding box center [213, 80] width 26 height 11
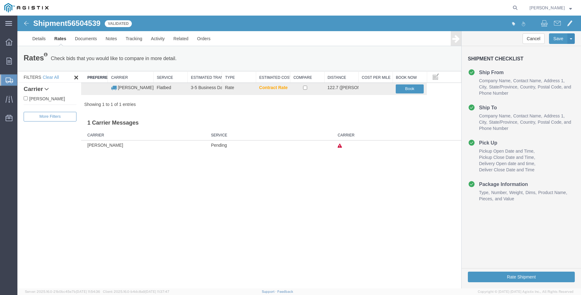
click at [34, 99] on label "[PERSON_NAME]" at bounding box center [50, 98] width 53 height 7
click at [28, 99] on input "[PERSON_NAME]" at bounding box center [26, 98] width 4 height 4
checkbox input "true"
click at [307, 89] on input "checkbox" at bounding box center [305, 88] width 4 height 4
checkbox input "true"
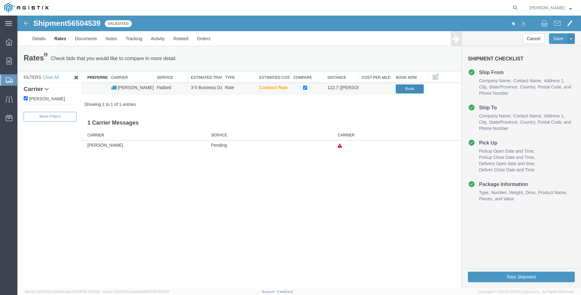
click at [416, 90] on button "Book" at bounding box center [410, 88] width 28 height 9
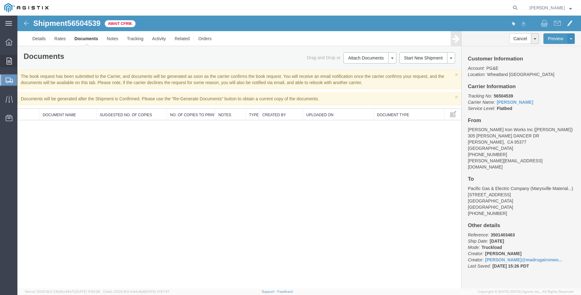
click at [12, 64] on div at bounding box center [8, 61] width 17 height 12
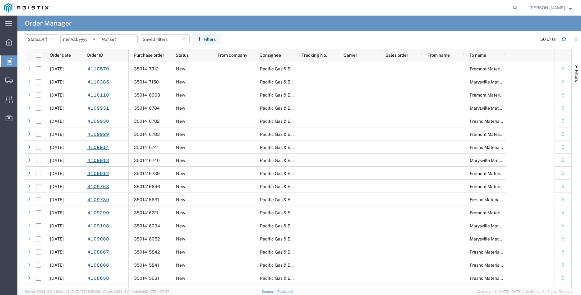
click at [8, 61] on icon at bounding box center [9, 61] width 5 height 7
click at [10, 62] on icon at bounding box center [9, 61] width 5 height 7
